Goal: Navigation & Orientation: Find specific page/section

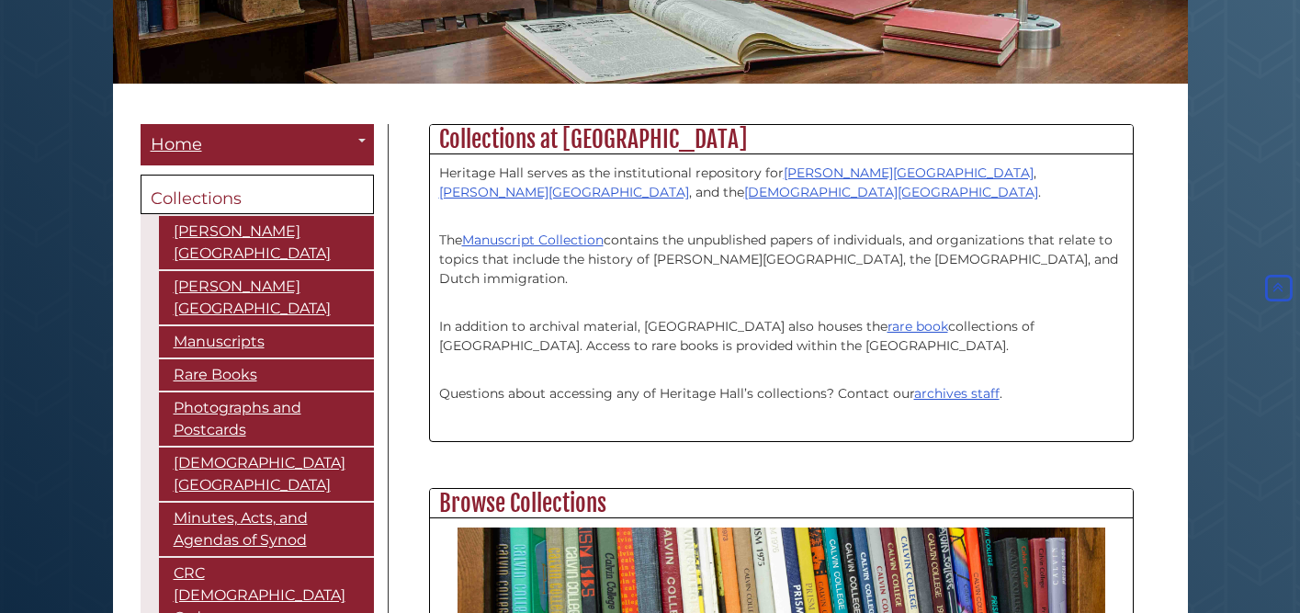
scroll to position [388, 0]
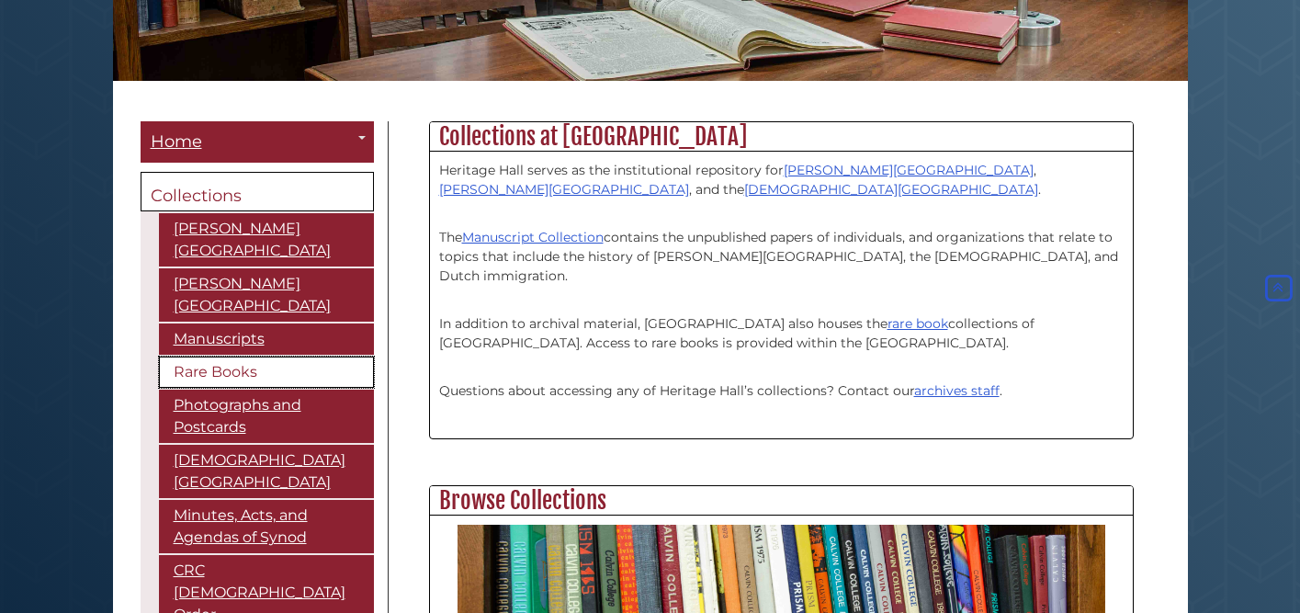
click at [193, 356] on link "Rare Books" at bounding box center [266, 371] width 215 height 31
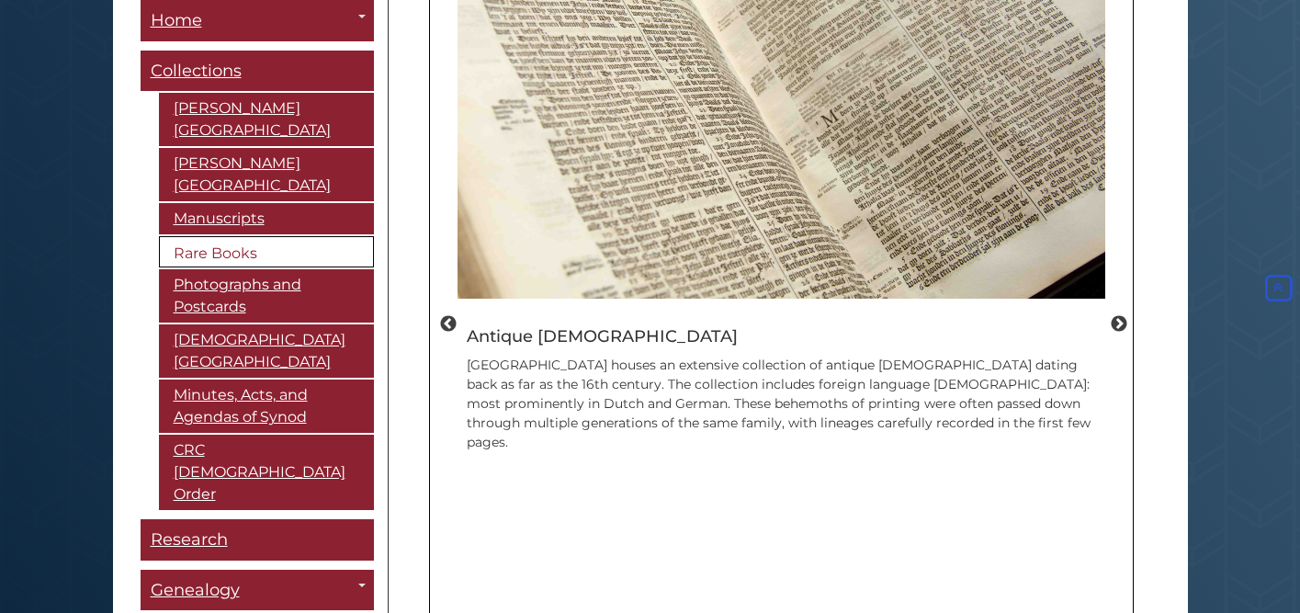
scroll to position [1211, 0]
